Goal: Information Seeking & Learning: Learn about a topic

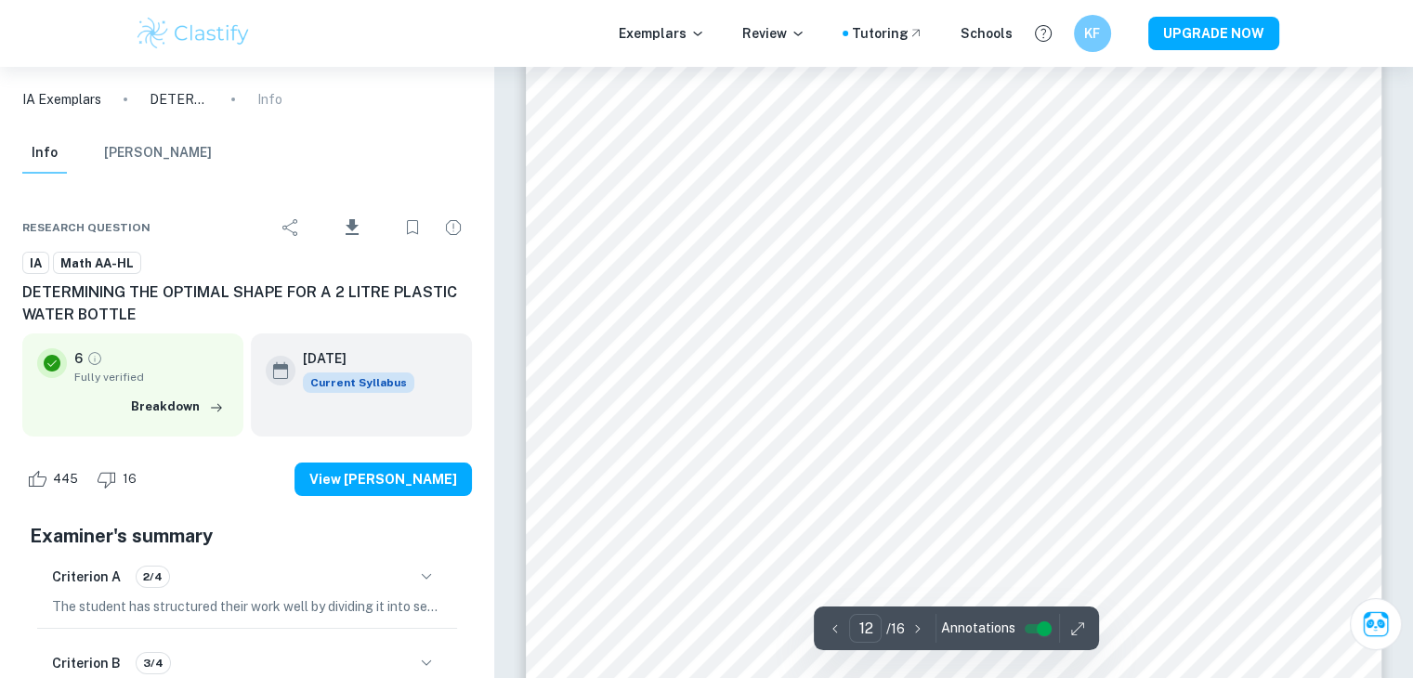
scroll to position [14005, 0]
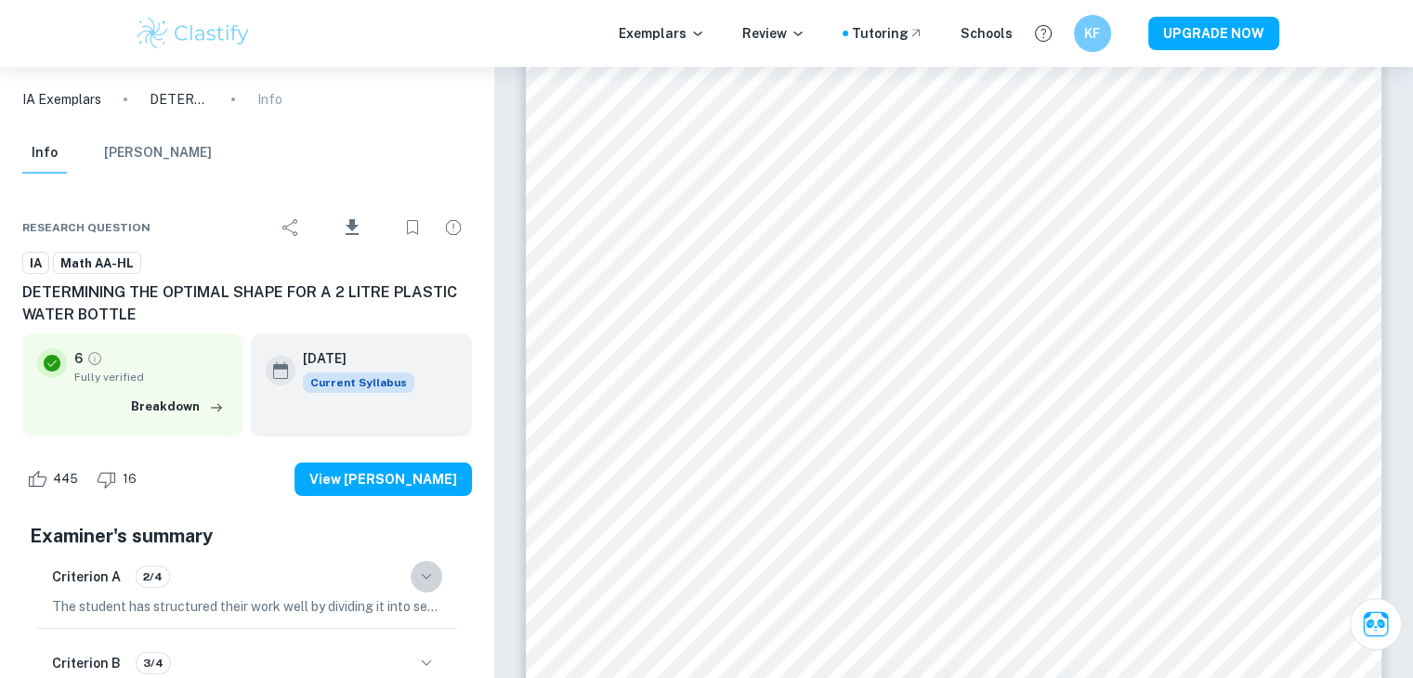
click at [420, 576] on icon "button" at bounding box center [426, 577] width 22 height 22
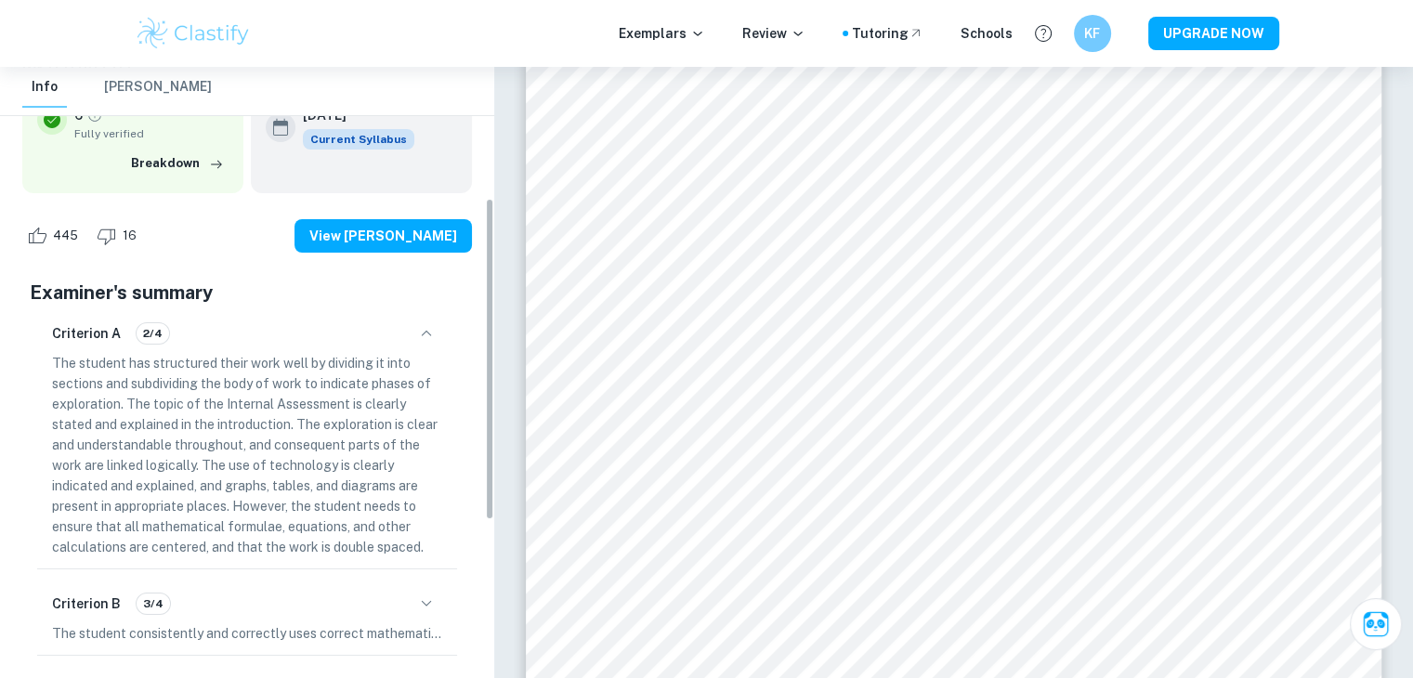
scroll to position [249, 0]
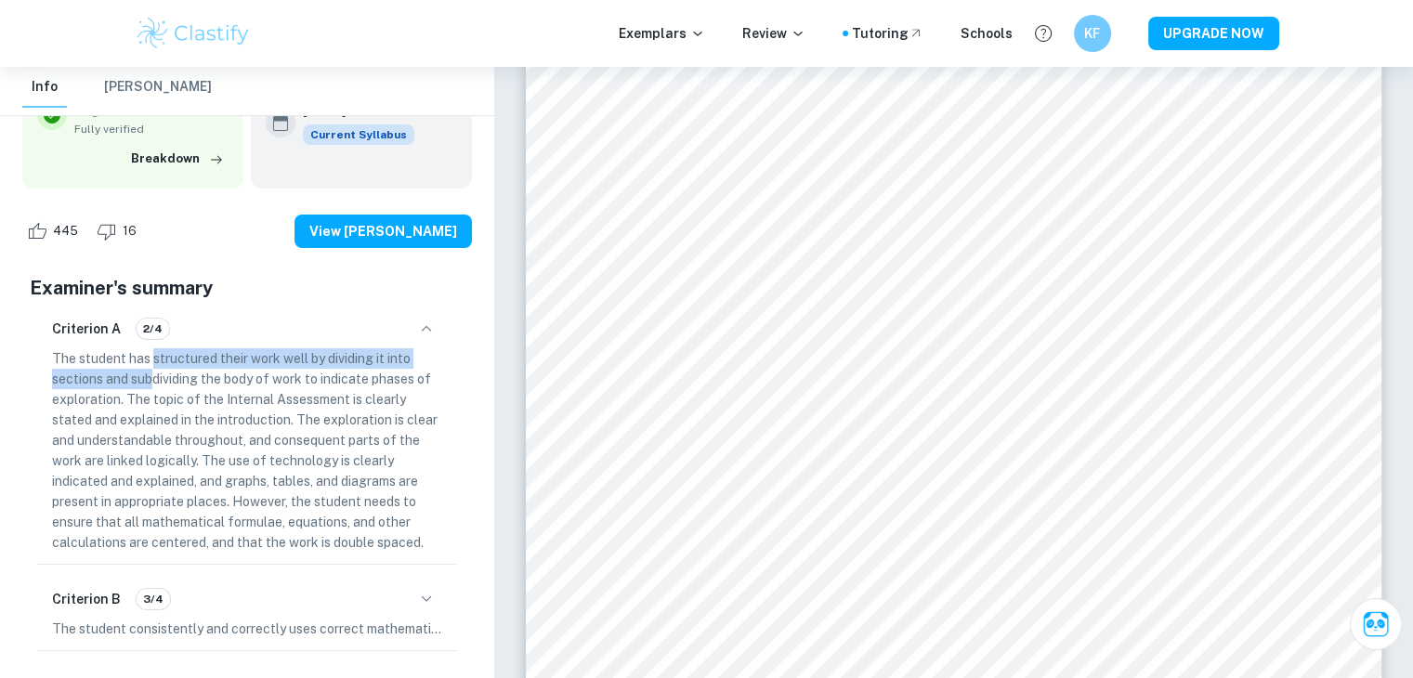
click at [154, 366] on p "The student has structured their work well by dividing it into sections and sub…" at bounding box center [247, 450] width 390 height 204
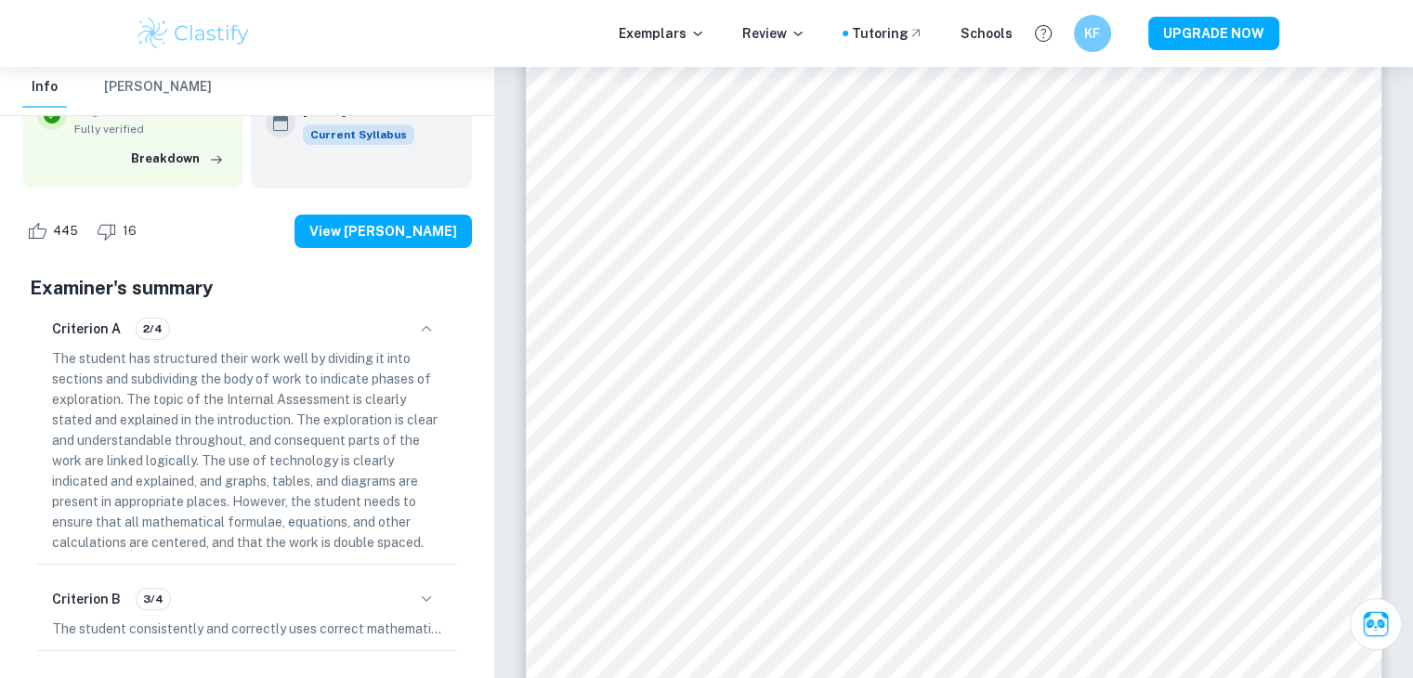
click at [132, 368] on p "The student has structured their work well by dividing it into sections and sub…" at bounding box center [247, 450] width 390 height 204
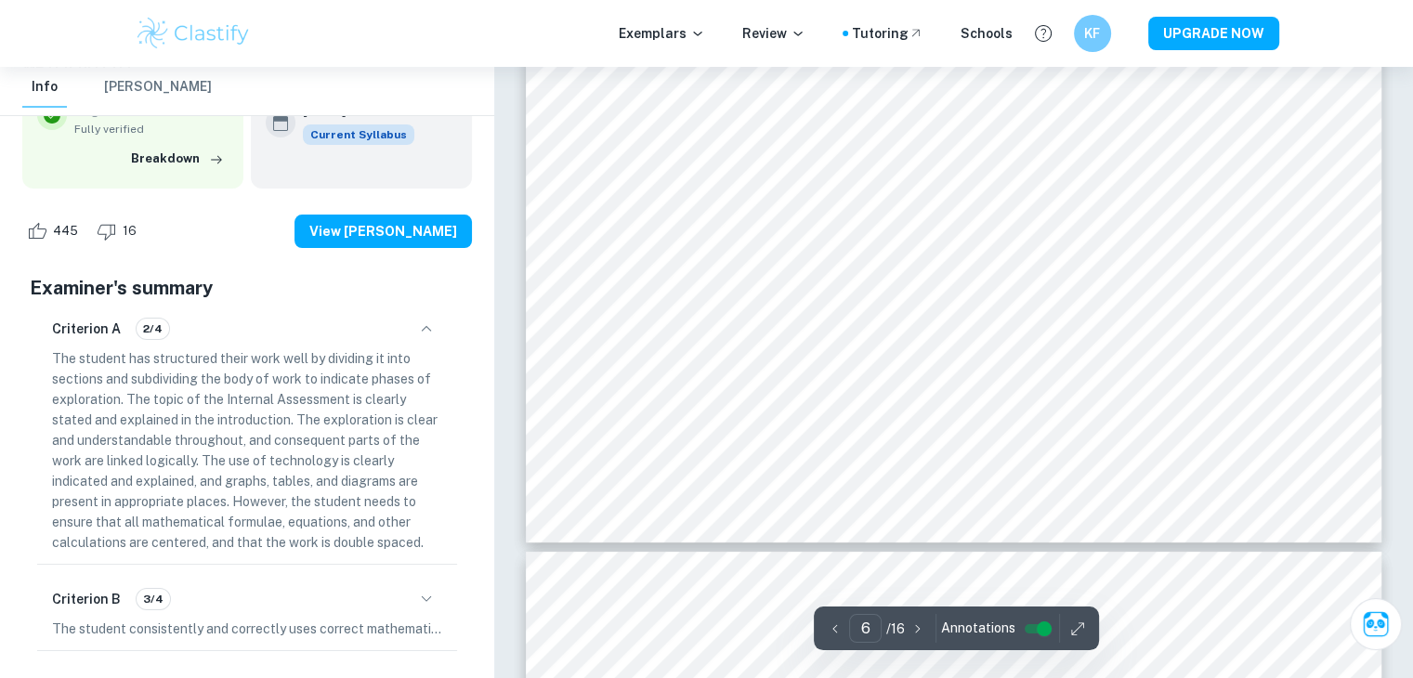
type input "7"
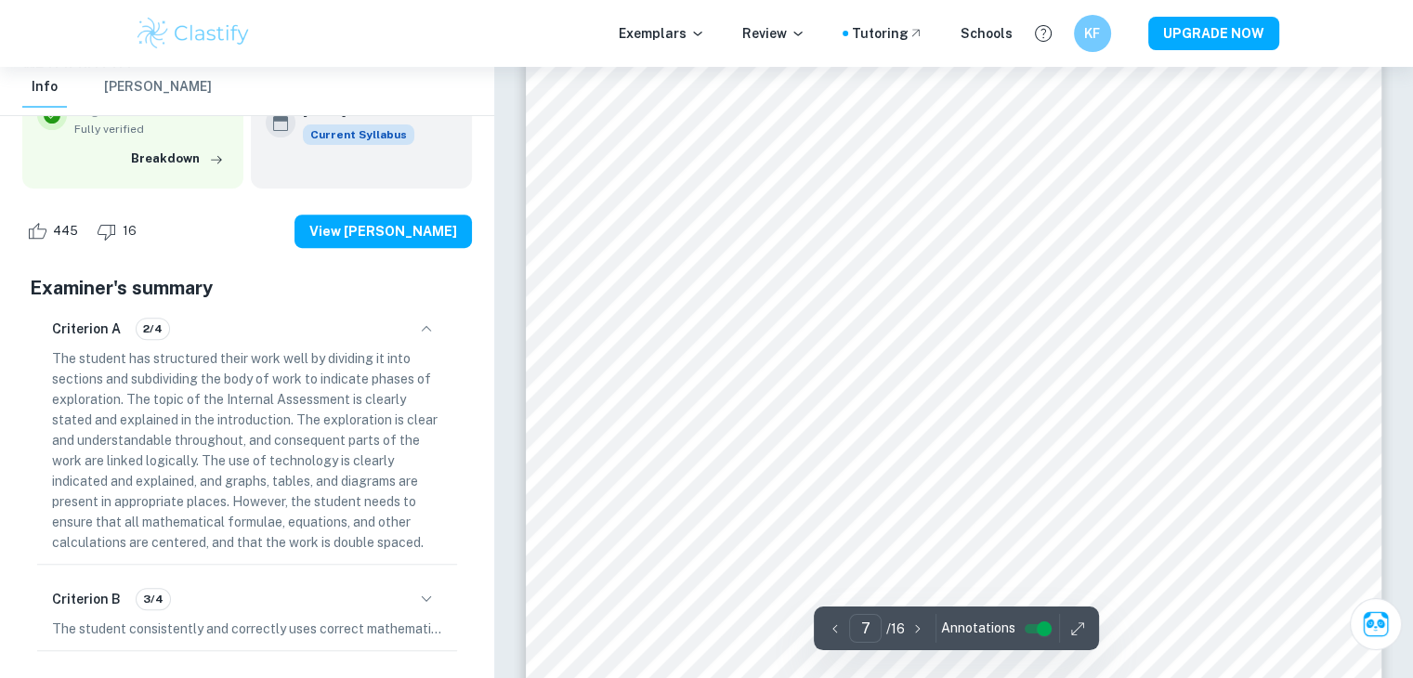
scroll to position [7738, 0]
